Goal: Find specific page/section: Find specific page/section

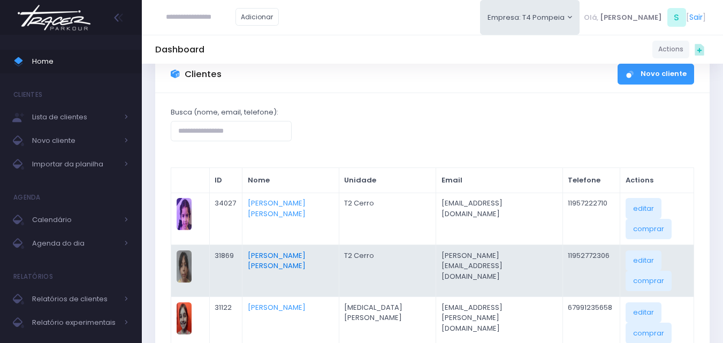
scroll to position [54, 0]
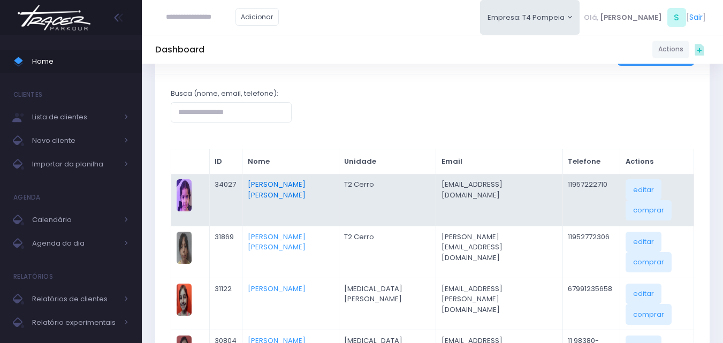
click at [303, 186] on link "Clara Souza Ramos De Oliveira" at bounding box center [277, 189] width 58 height 21
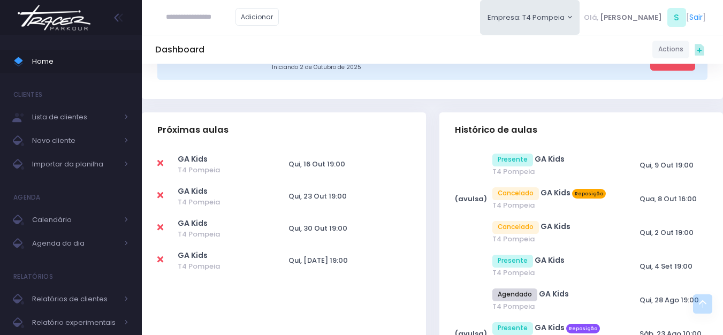
scroll to position [375, 0]
